Goal: Information Seeking & Learning: Learn about a topic

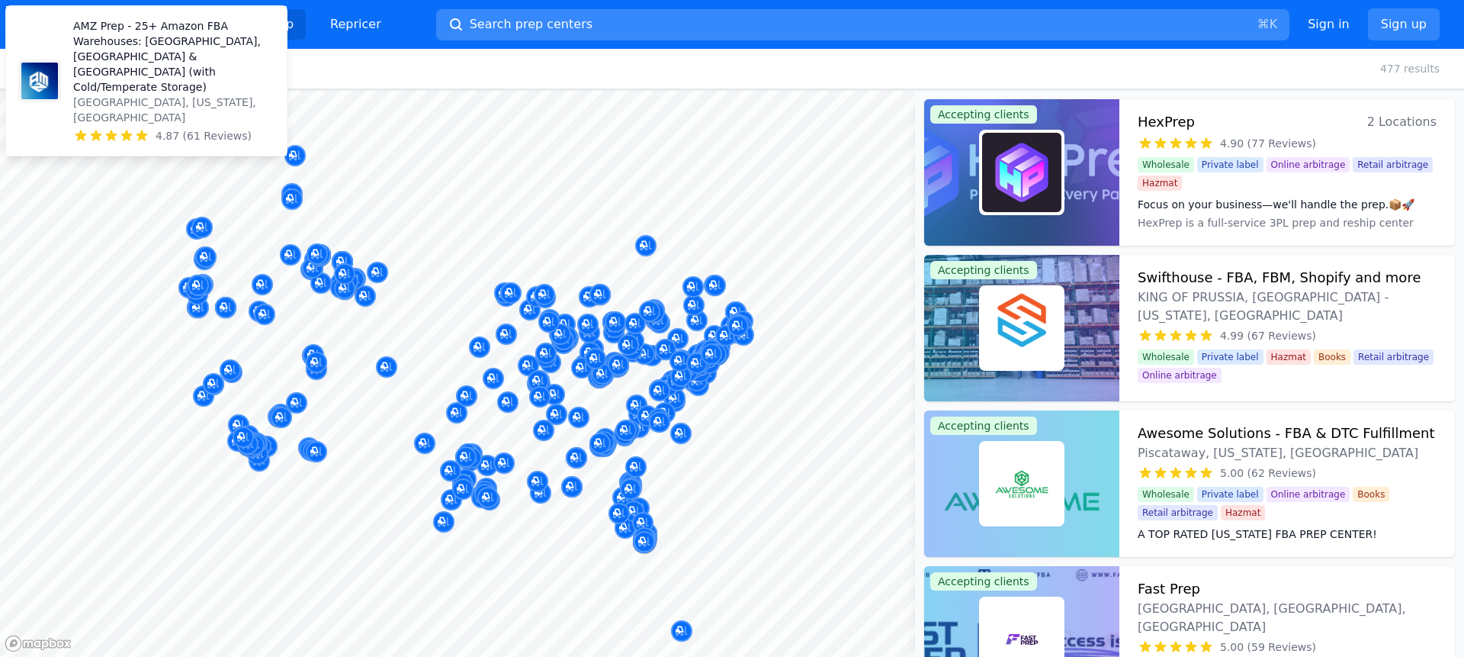
click at [539, 27] on span "Search prep centers" at bounding box center [531, 24] width 123 height 18
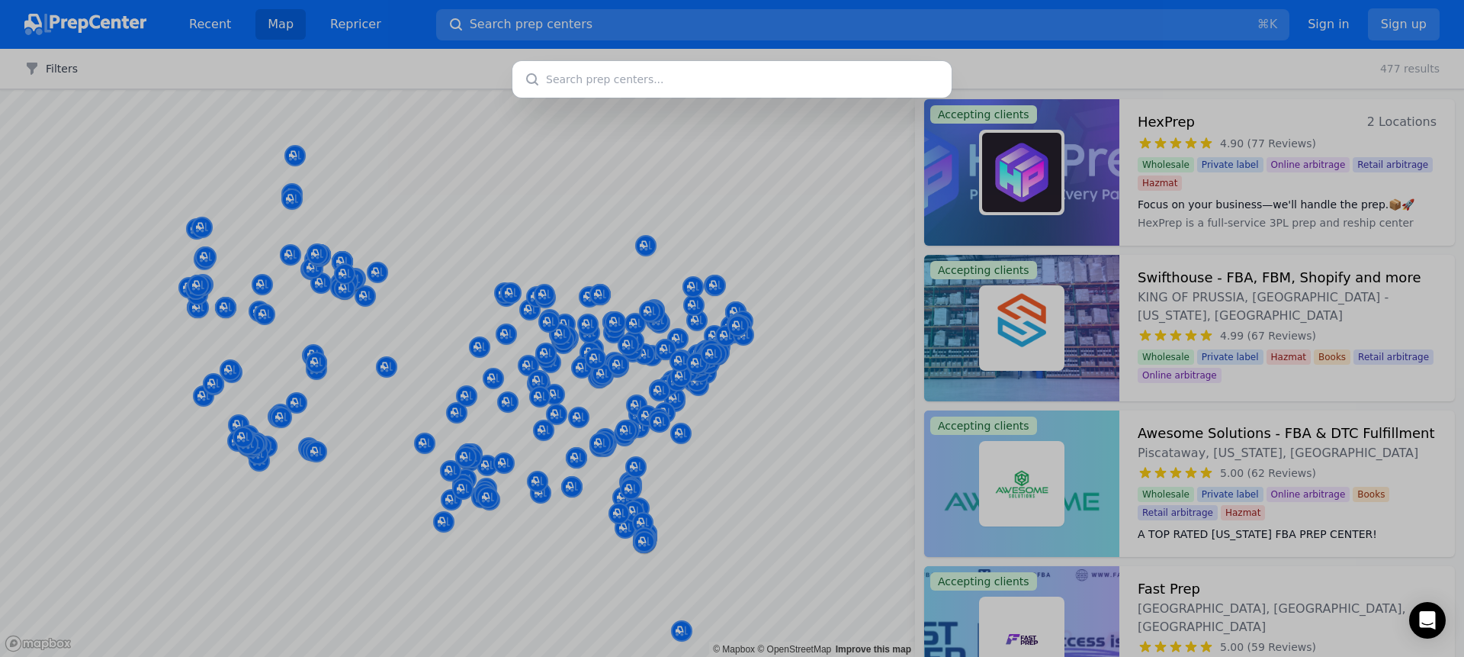
click at [573, 81] on input "text" at bounding box center [732, 79] width 439 height 37
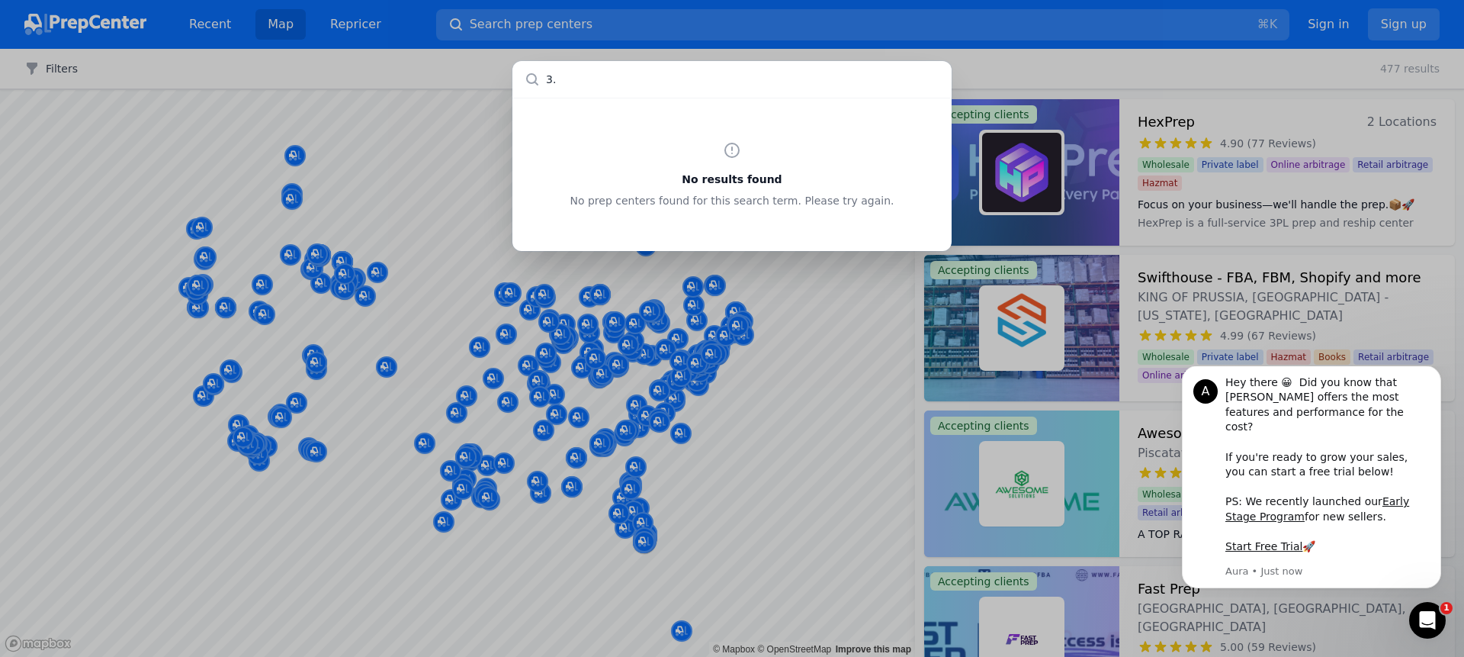
type input "3"
type input "30039"
click at [701, 92] on input "text" at bounding box center [732, 79] width 439 height 37
type input "georgia"
click at [843, 413] on div "No results found No prep centers found for this search term. Please try again." at bounding box center [732, 328] width 1464 height 657
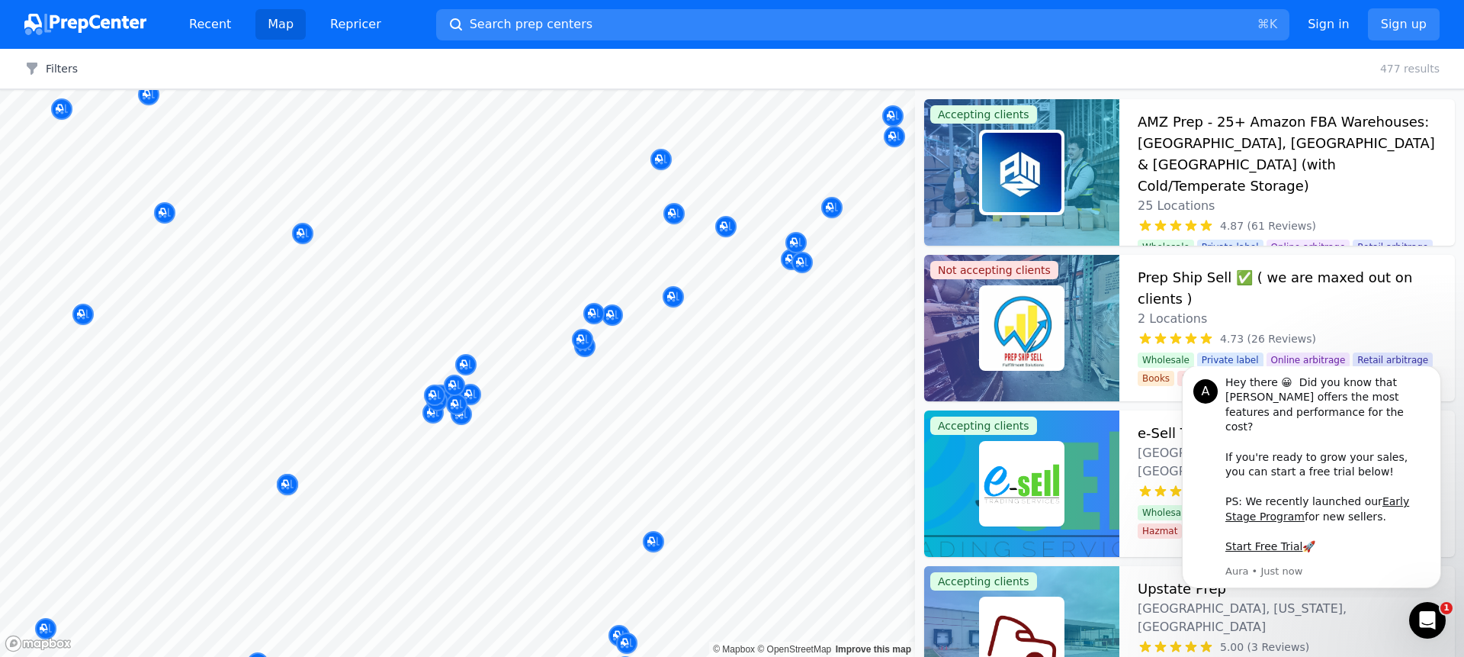
click at [472, 397] on body "Recent Map Repricer Search prep centers ⌘ K Open main menu Sign in Sign up Filt…" at bounding box center [732, 328] width 1464 height 657
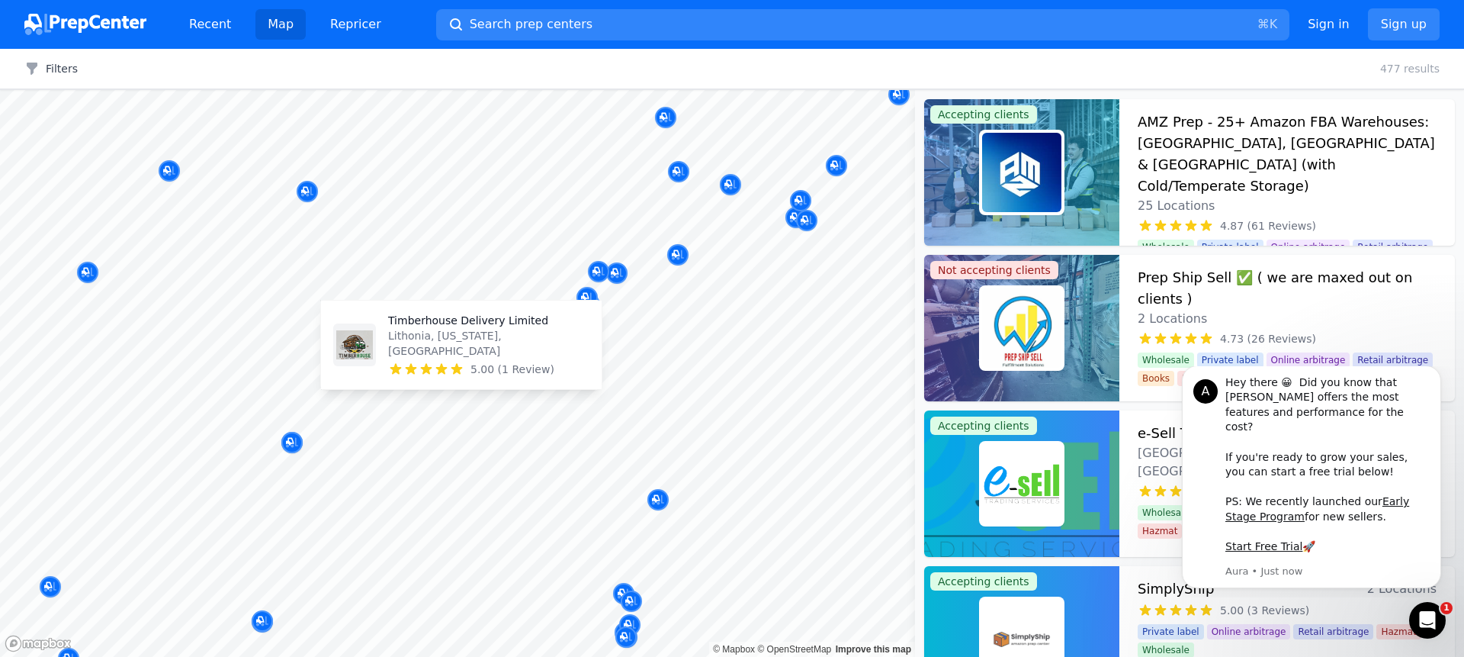
click at [516, 371] on span "5.00 (1 Review)" at bounding box center [513, 369] width 84 height 15
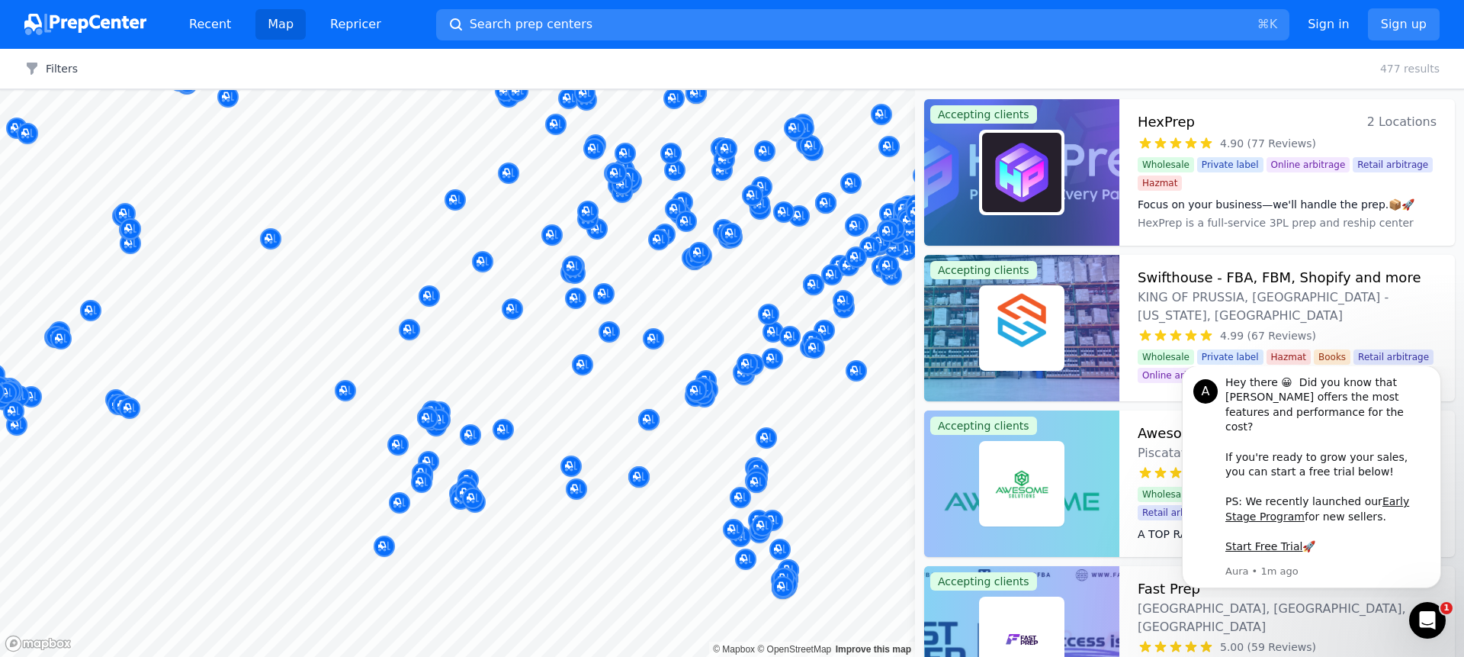
click at [696, 403] on button "Map marker" at bounding box center [703, 394] width 21 height 23
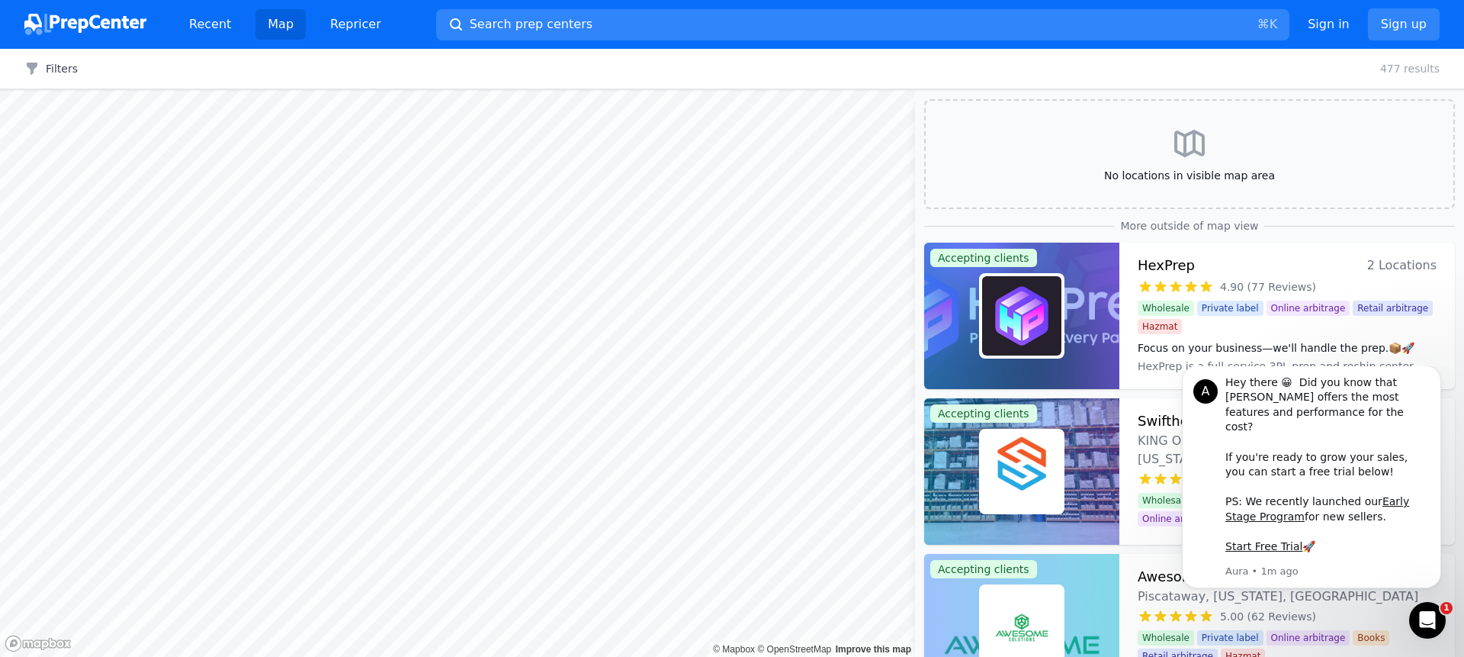
click at [660, 542] on body "Recent Map Repricer Search prep centers ⌘ K Open main menu Sign in Sign up Filt…" at bounding box center [732, 328] width 1464 height 657
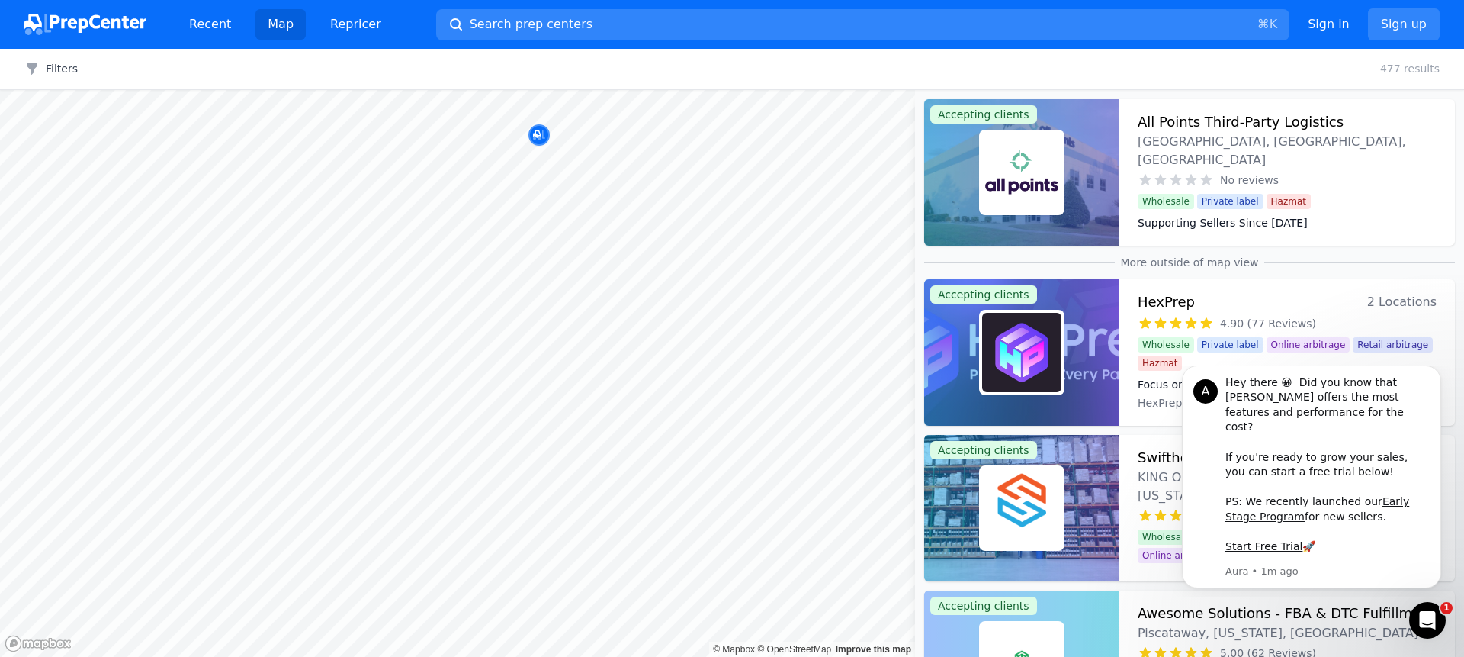
click at [666, 656] on html "Recent Map Repricer Search prep centers ⌘ K Open main menu Sign in Sign up Filt…" at bounding box center [732, 328] width 1464 height 657
click at [616, 529] on body "Recent Map Repricer Search prep centers ⌘ K Open main menu Sign in Sign up Filt…" at bounding box center [732, 328] width 1464 height 657
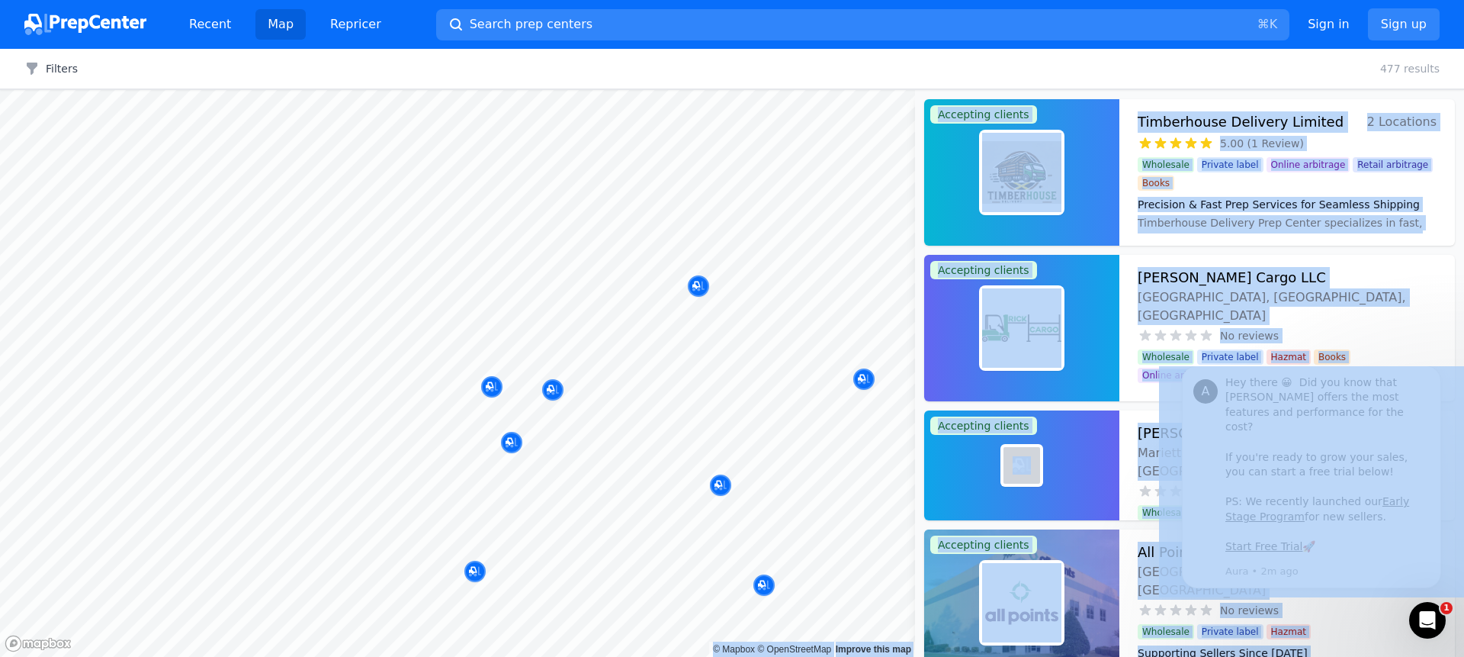
drag, startPoint x: 582, startPoint y: 330, endPoint x: 608, endPoint y: 317, distance: 29.0
click at [608, 317] on body "Recent Map Repricer Search prep centers ⌘ K Open main menu Sign in Sign up Filt…" at bounding box center [732, 328] width 1464 height 657
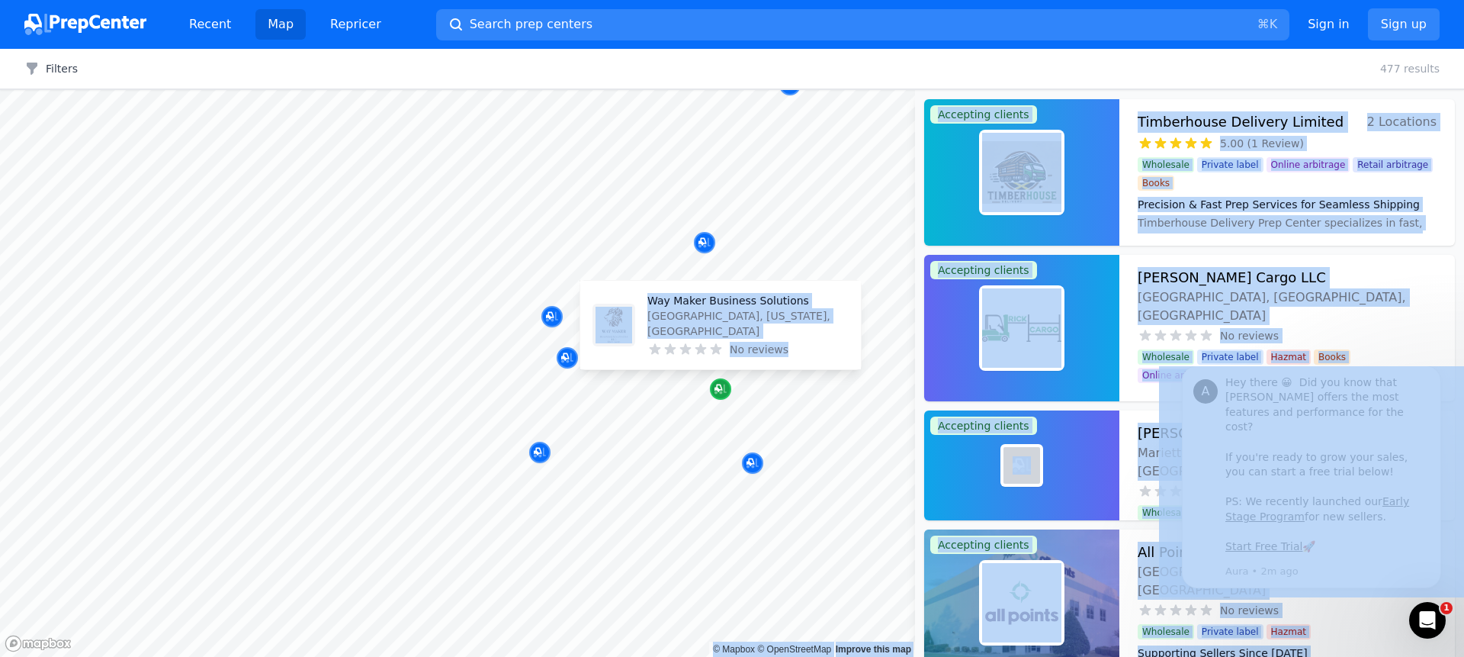
click at [721, 391] on icon "Map marker" at bounding box center [721, 388] width 12 height 15
click at [720, 393] on icon "Map marker" at bounding box center [721, 389] width 12 height 10
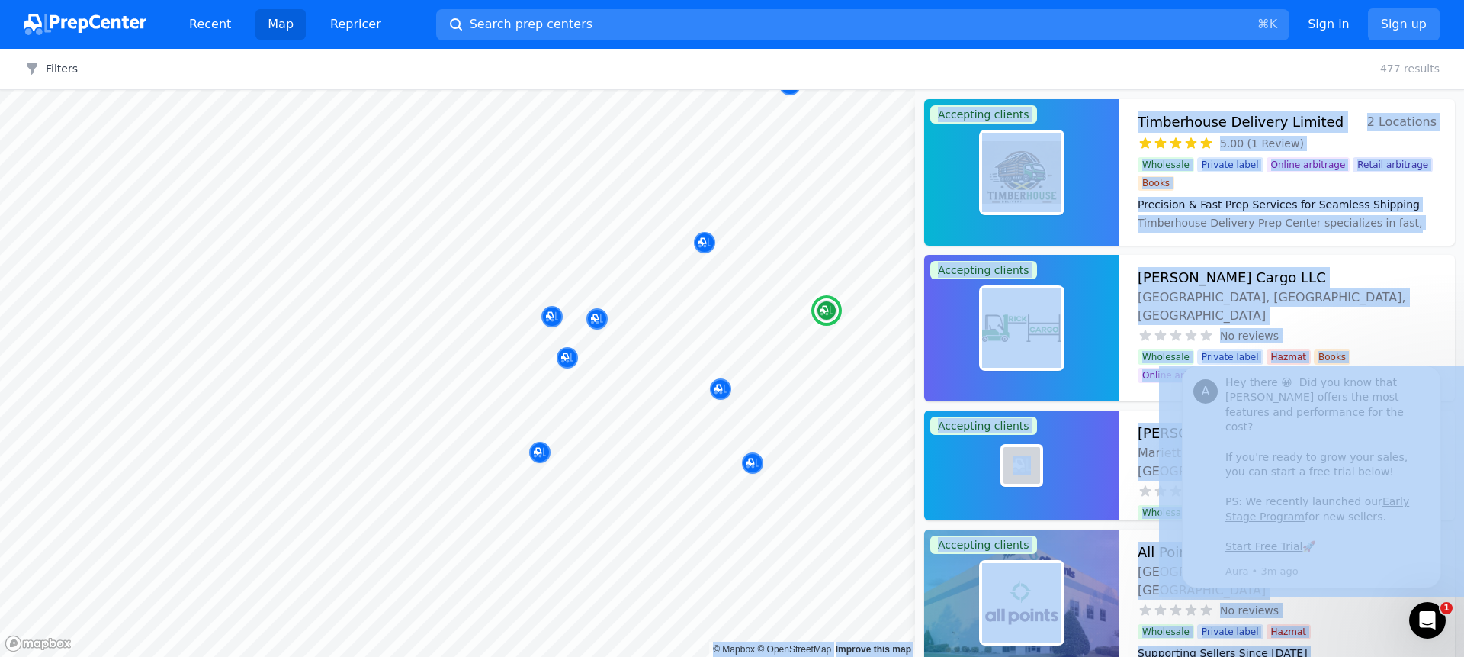
click at [1376, 328] on div "No reviews" at bounding box center [1287, 335] width 299 height 15
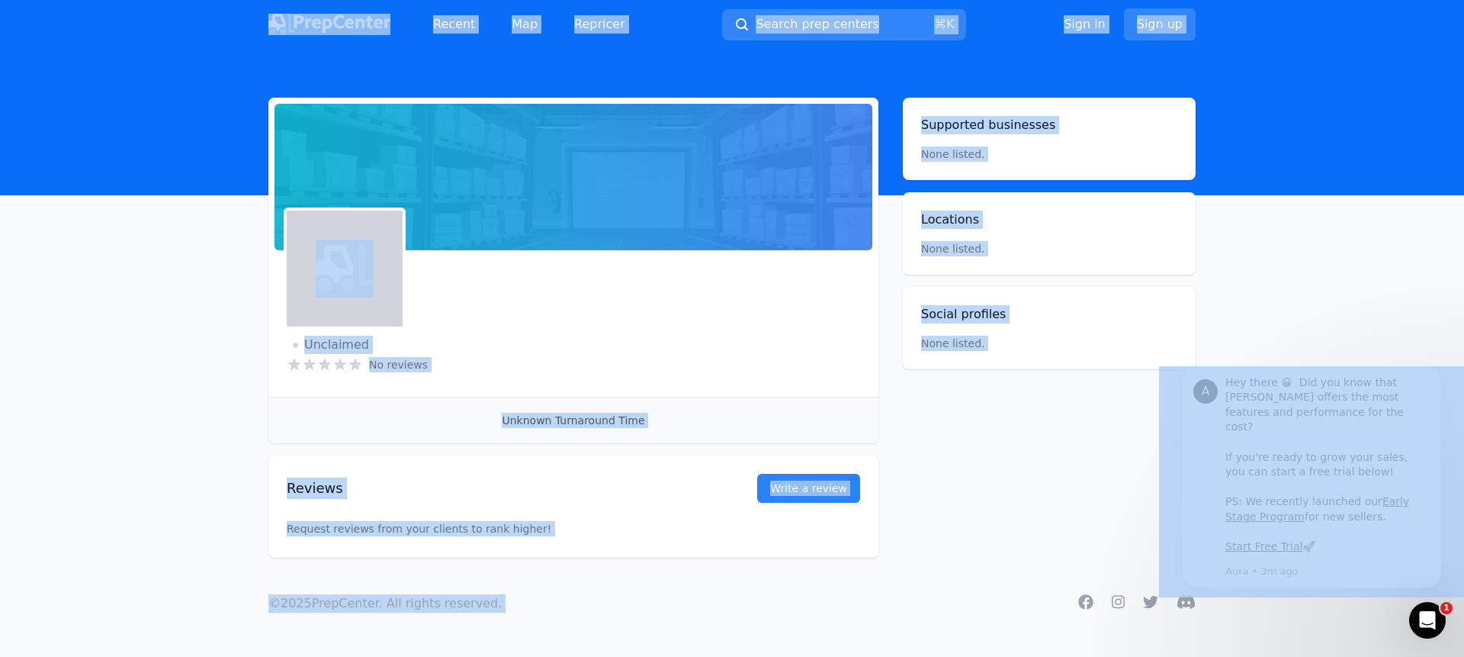
click at [719, 390] on div "Unclaimed No reviews Email Visit website" at bounding box center [573, 326] width 610 height 140
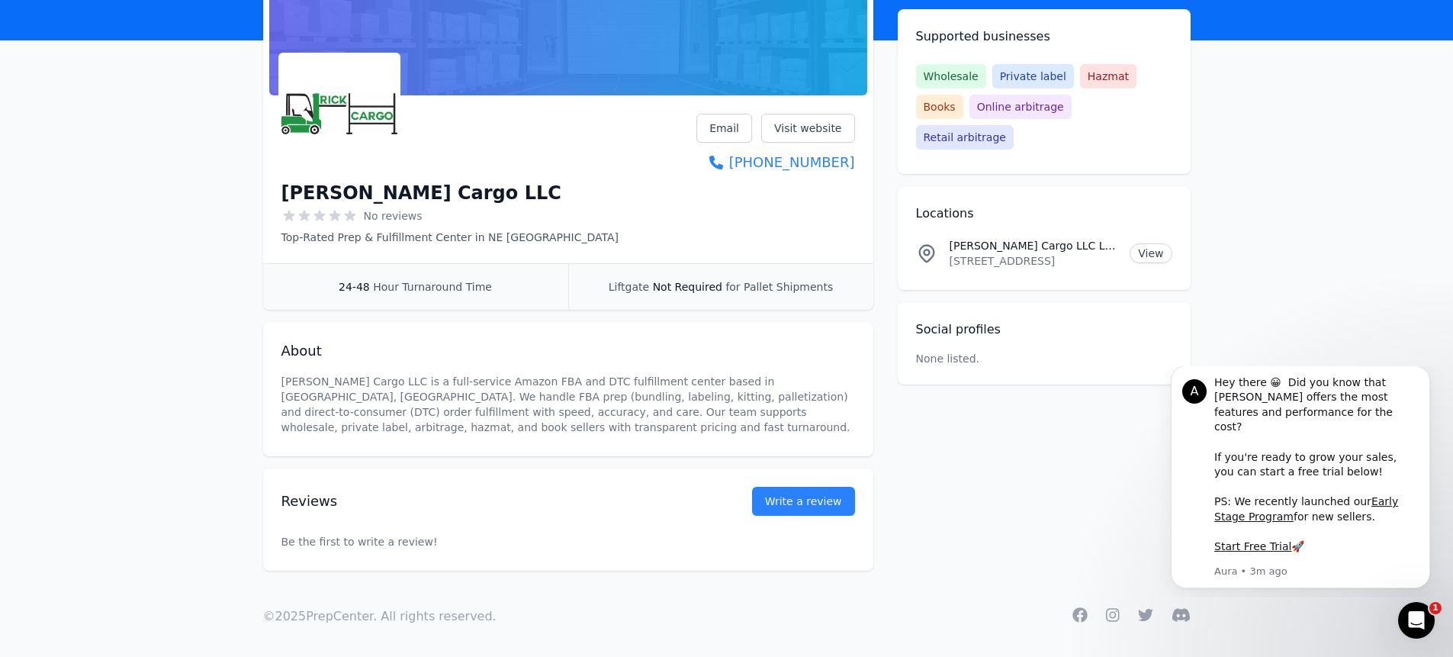
scroll to position [160, 0]
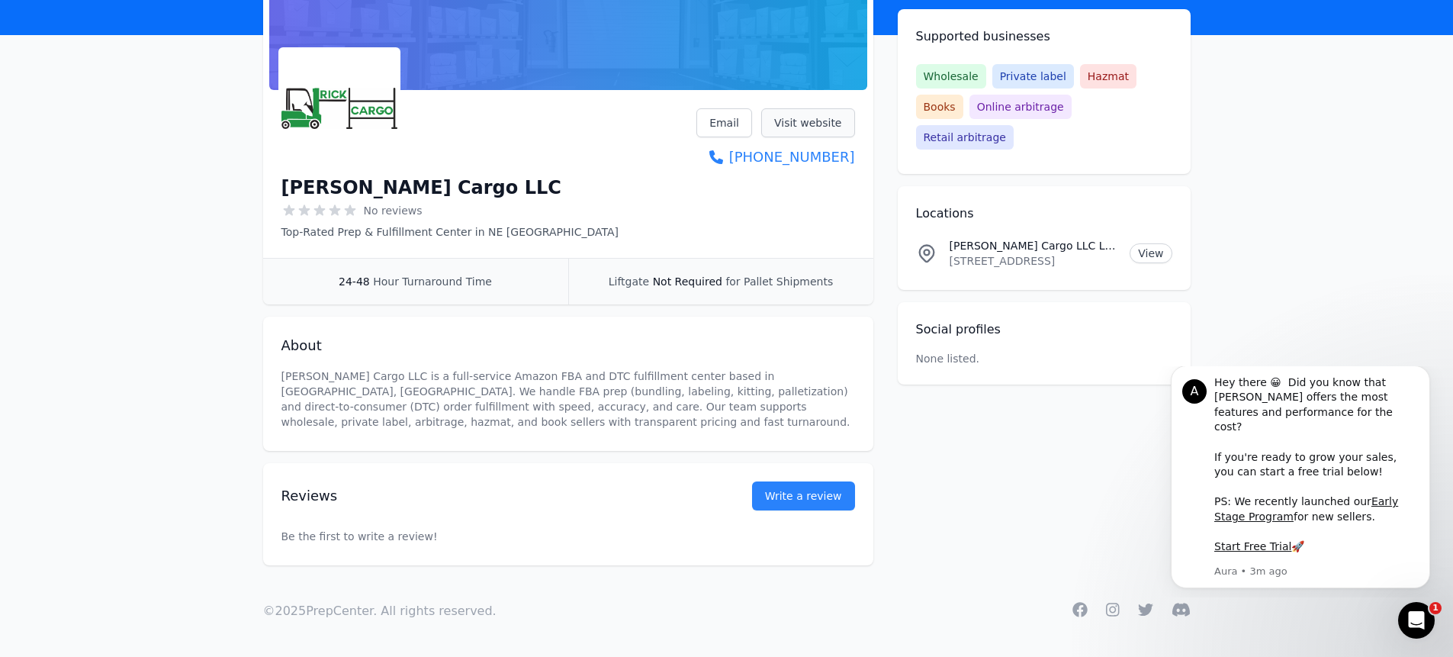
click at [817, 124] on link "Visit website" at bounding box center [808, 122] width 94 height 29
